Goal: Check status: Check status

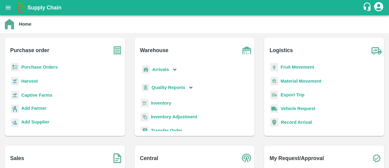
click at [34, 65] on b "Purchase Orders" at bounding box center [39, 66] width 37 height 5
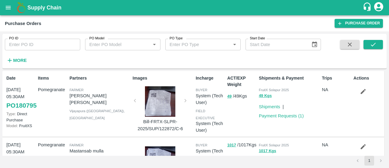
click at [33, 44] on input "PO ID" at bounding box center [42, 45] width 75 height 12
paste input "180427"
type input "180427"
click at [373, 41] on button "submit" at bounding box center [373, 44] width 19 height 9
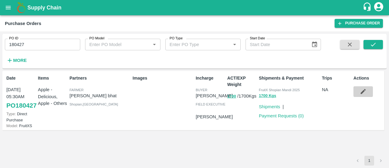
click at [361, 95] on icon "button" at bounding box center [363, 91] width 7 height 7
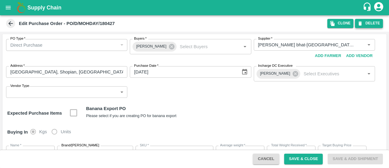
click at [366, 21] on button "DELETE" at bounding box center [369, 23] width 28 height 9
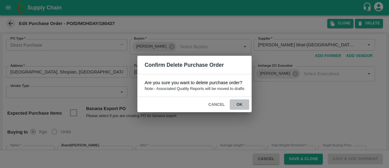
click at [242, 103] on button "ok" at bounding box center [239, 104] width 19 height 11
click at [237, 103] on button "ok" at bounding box center [239, 104] width 19 height 11
click at [242, 103] on button "ok" at bounding box center [239, 104] width 19 height 11
click at [218, 103] on button "Cancel" at bounding box center [216, 104] width 21 height 11
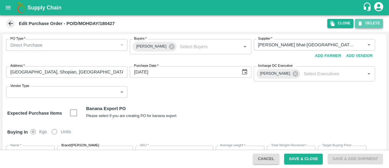
click at [365, 23] on button "DELETE" at bounding box center [369, 23] width 28 height 9
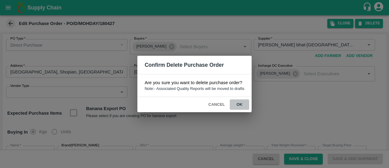
click at [238, 104] on button "ok" at bounding box center [239, 104] width 19 height 11
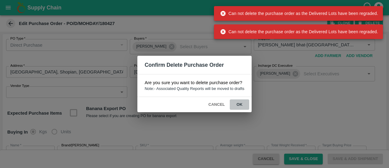
click at [238, 104] on button "ok" at bounding box center [239, 104] width 19 height 11
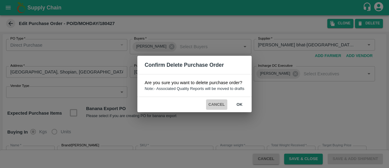
click at [212, 102] on button "Cancel" at bounding box center [216, 104] width 21 height 11
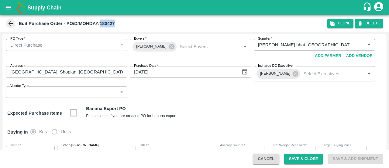
drag, startPoint x: 119, startPoint y: 19, endPoint x: 100, endPoint y: 23, distance: 19.0
click at [100, 23] on div "Edit Purchase Order - PO/D/MOHDAY/180427" at bounding box center [166, 23] width 323 height 9
copy b "180427"
click at [6, 4] on button "open drawer" at bounding box center [8, 8] width 14 height 14
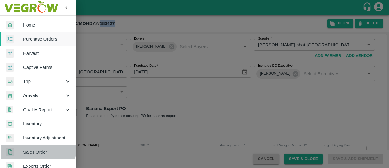
click at [33, 148] on span "Sales Order" at bounding box center [47, 151] width 48 height 7
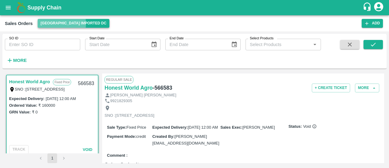
click at [55, 23] on button "[GEOGRAPHIC_DATA] Imported DC" at bounding box center [74, 23] width 72 height 9
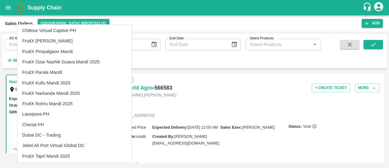
scroll to position [346, 0]
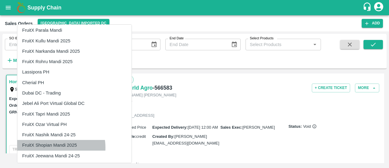
click at [52, 147] on li "FruitX Shopian Mandi 2025" at bounding box center [74, 145] width 114 height 10
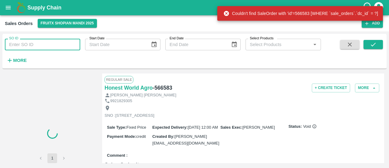
click at [51, 44] on input "SO ID" at bounding box center [42, 45] width 75 height 12
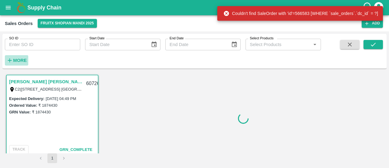
click at [22, 61] on strong "More" at bounding box center [20, 60] width 14 height 5
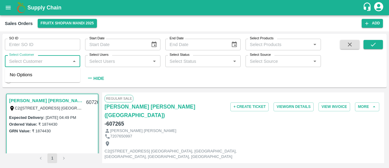
click at [39, 58] on input "Select Customer" at bounding box center [38, 61] width 62 height 8
paste input "[PERSON_NAME] [PERSON_NAME]([GEOGRAPHIC_DATA])"
type input "[PERSON_NAME] [PERSON_NAME]([GEOGRAPHIC_DATA])"
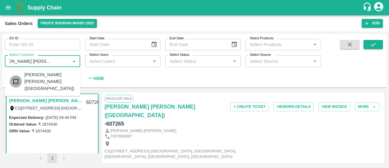
click at [18, 76] on input "checkbox" at bounding box center [16, 81] width 12 height 12
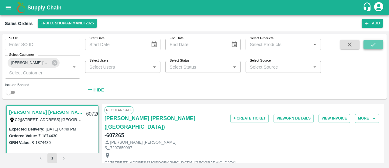
click at [377, 46] on icon "submit" at bounding box center [373, 44] width 7 height 7
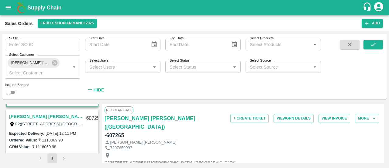
scroll to position [80, 0]
click at [60, 116] on link "[PERSON_NAME] [PERSON_NAME]([GEOGRAPHIC_DATA])" at bounding box center [45, 116] width 73 height 8
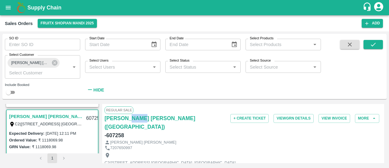
drag, startPoint x: 128, startPoint y: 125, endPoint x: 138, endPoint y: 126, distance: 10.4
click at [138, 126] on div "[PERSON_NAME] [PERSON_NAME]([GEOGRAPHIC_DATA]) - 607258" at bounding box center [151, 127] width 92 height 26
click at [155, 125] on div "[PERSON_NAME] [PERSON_NAME]([GEOGRAPHIC_DATA]) - 607258" at bounding box center [151, 127] width 92 height 26
drag, startPoint x: 125, startPoint y: 126, endPoint x: 108, endPoint y: 127, distance: 17.4
click at [108, 127] on div "[PERSON_NAME] [PERSON_NAME]([GEOGRAPHIC_DATA]) - 607258" at bounding box center [151, 127] width 92 height 26
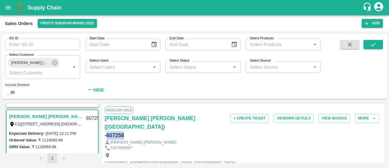
copy h6 "607258"
click at [188, 139] on div "[PERSON_NAME] [PERSON_NAME]" at bounding box center [243, 142] width 277 height 6
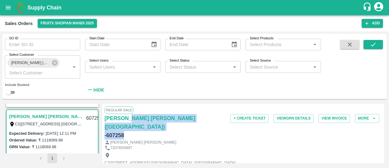
drag, startPoint x: 127, startPoint y: 125, endPoint x: 124, endPoint y: 127, distance: 4.1
click at [124, 127] on div "[PERSON_NAME] [PERSON_NAME]([GEOGRAPHIC_DATA]) - 607258" at bounding box center [151, 127] width 92 height 26
click at [138, 124] on div "[PERSON_NAME] [PERSON_NAME]([GEOGRAPHIC_DATA]) - 607258" at bounding box center [151, 127] width 92 height 26
